Goal: Check status: Check status

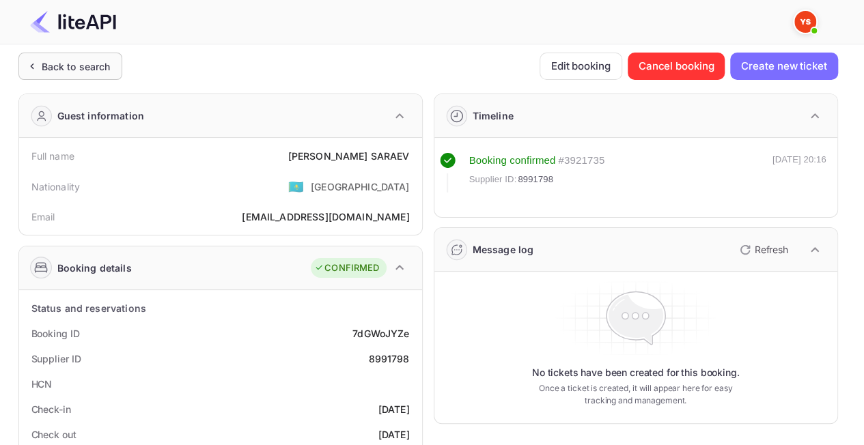
click at [66, 68] on div "Back to search" at bounding box center [76, 66] width 69 height 14
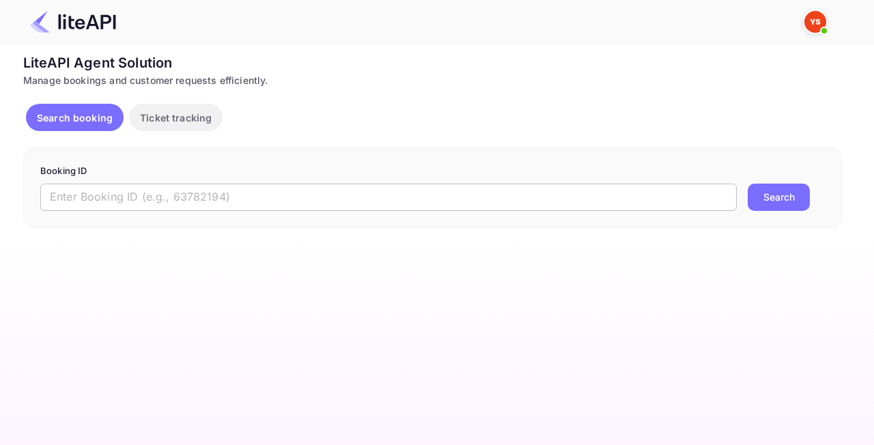
click at [198, 193] on input "text" at bounding box center [388, 197] width 697 height 27
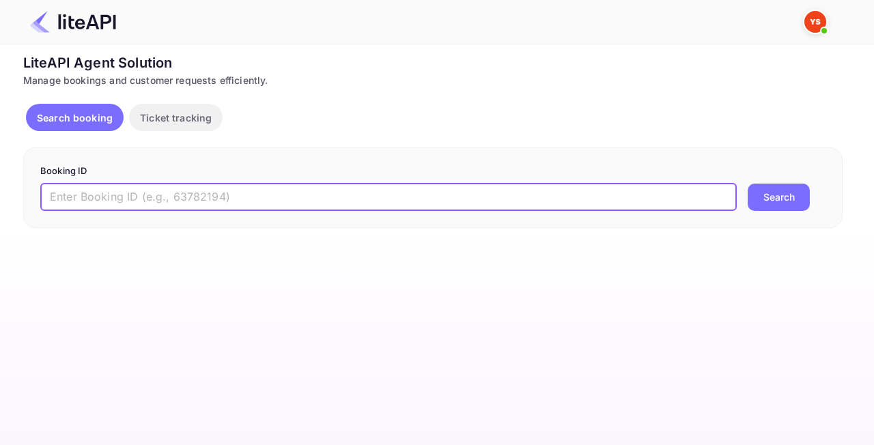
paste input "8407006"
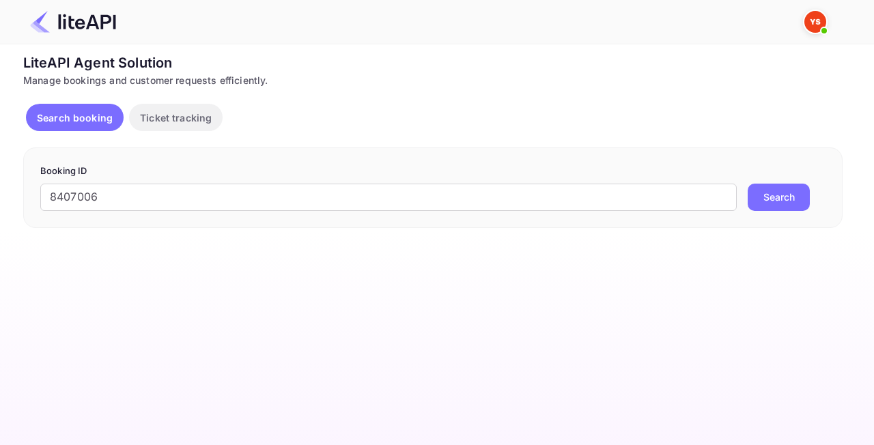
click at [760, 205] on button "Search" at bounding box center [779, 197] width 62 height 27
click at [783, 197] on button "Search" at bounding box center [779, 197] width 62 height 27
click at [168, 203] on input "8407006" at bounding box center [388, 197] width 697 height 27
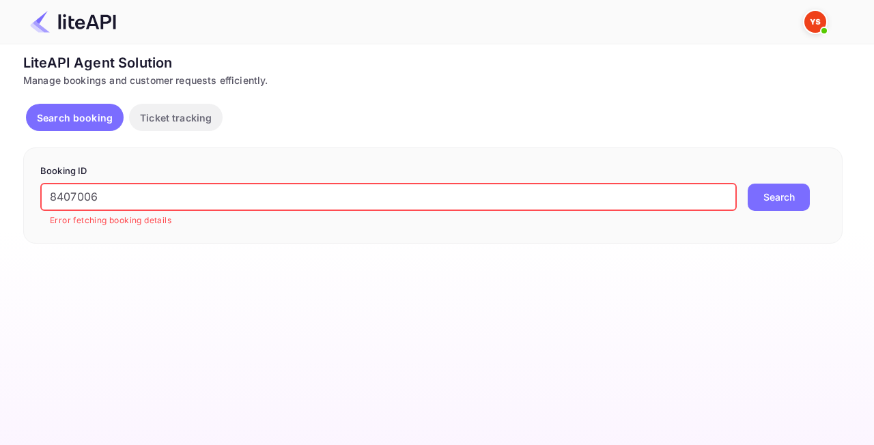
paste input "4468"
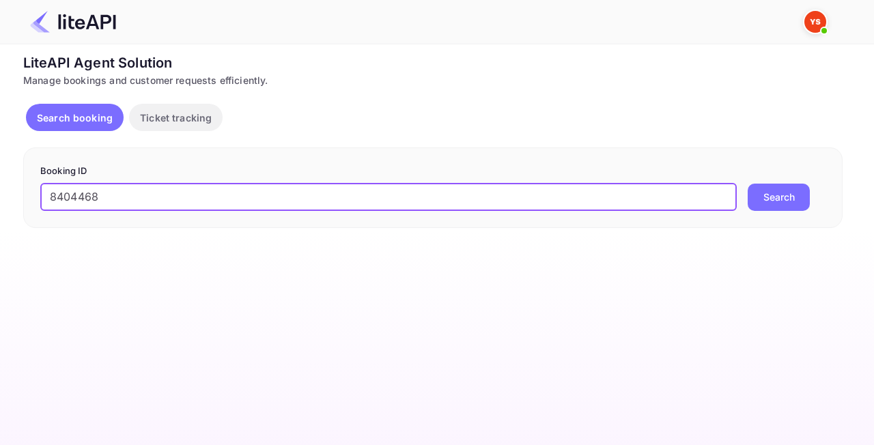
type input "8404468"
click at [768, 201] on button "Search" at bounding box center [779, 197] width 62 height 27
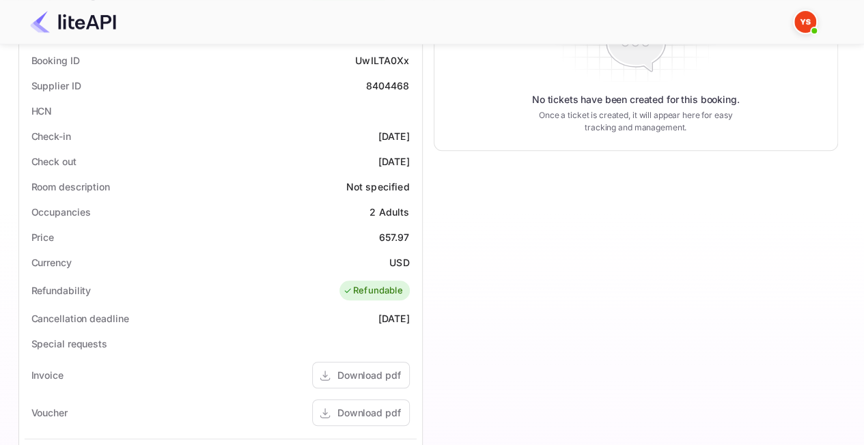
scroll to position [205, 0]
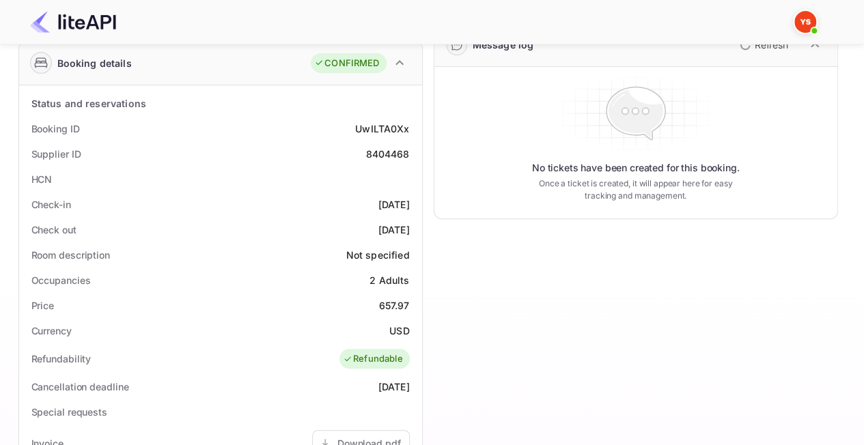
click at [352, 126] on div "Booking ID UwILTA0Xx" at bounding box center [221, 128] width 392 height 25
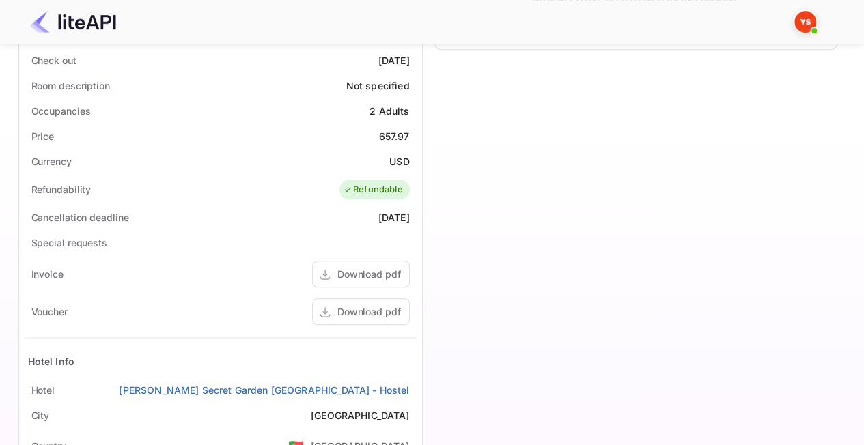
scroll to position [546, 0]
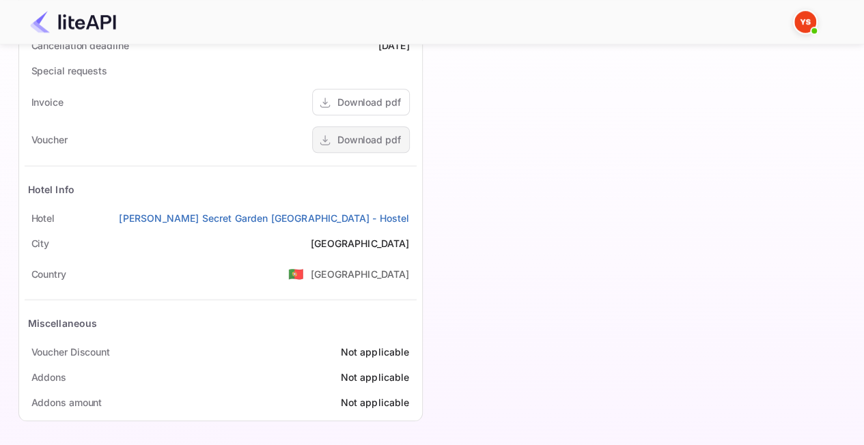
click at [356, 139] on div "Download pdf" at bounding box center [369, 139] width 64 height 14
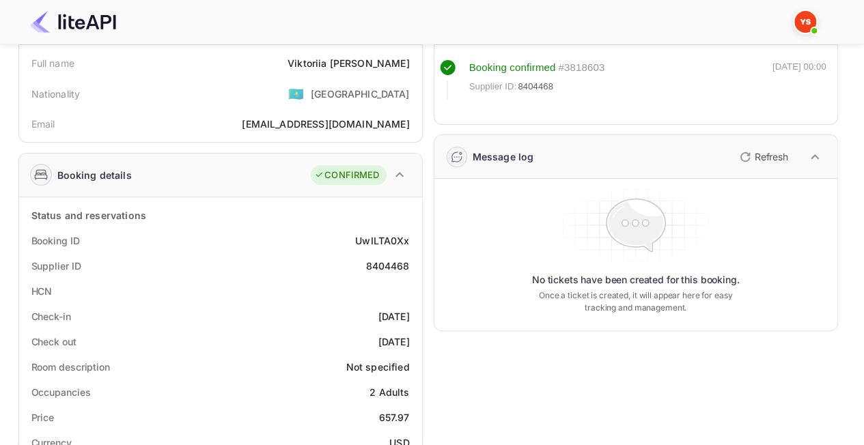
scroll to position [0, 0]
